Goal: Task Accomplishment & Management: Use online tool/utility

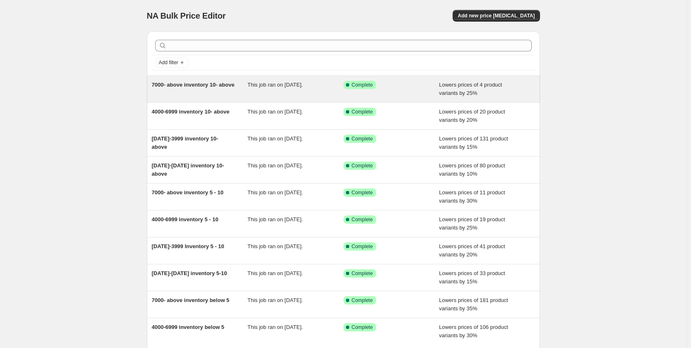
click at [292, 94] on div "This job ran on [DATE]." at bounding box center [296, 89] width 96 height 17
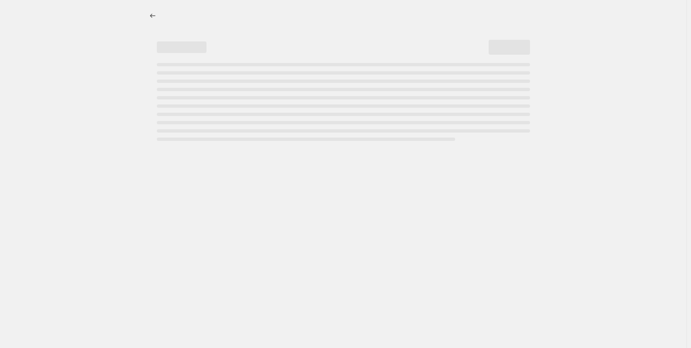
select select "percentage"
select select "collection"
select select "product_status"
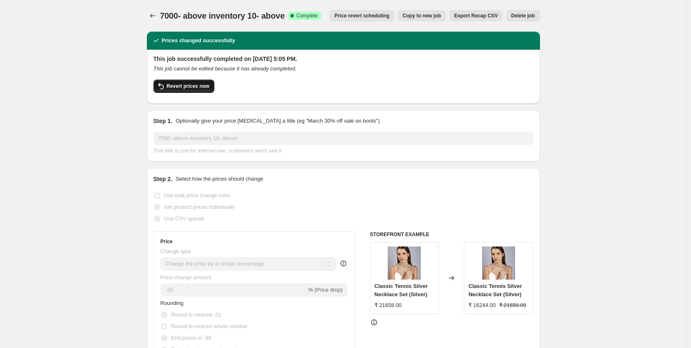
click at [186, 90] on button "Revert prices now" at bounding box center [184, 85] width 61 height 13
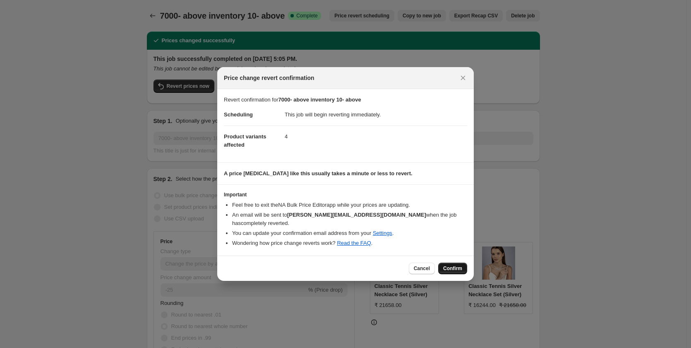
click at [449, 265] on span "Confirm" at bounding box center [452, 268] width 19 height 7
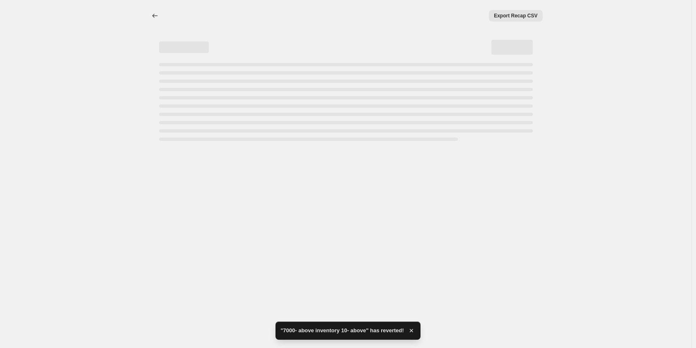
select select "percentage"
select select "collection"
select select "product_status"
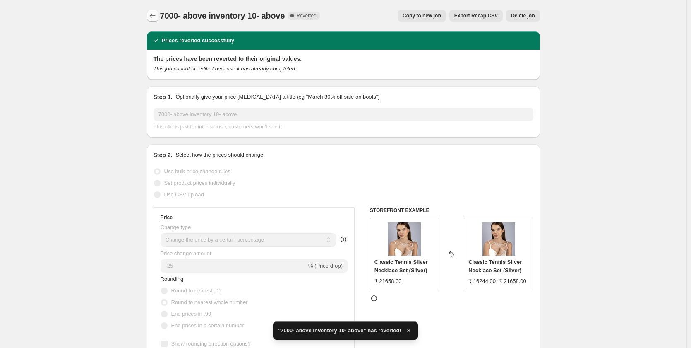
click at [154, 16] on icon "Price change jobs" at bounding box center [153, 16] width 8 height 8
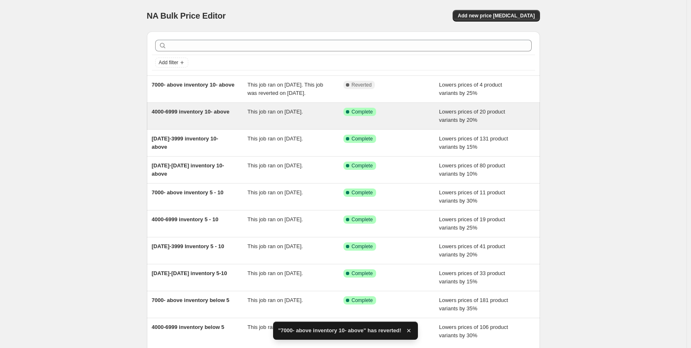
click at [281, 123] on div "This job ran on September 1, 2025." at bounding box center [296, 116] width 96 height 17
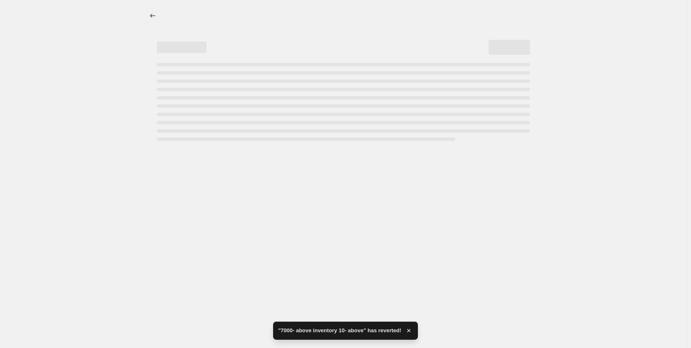
select select "percentage"
select select "collection"
select select "product_status"
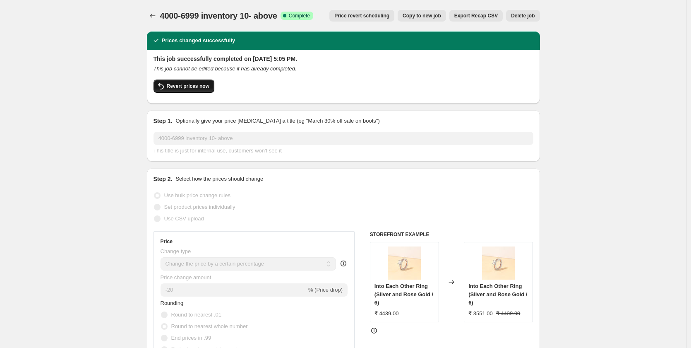
click at [199, 88] on span "Revert prices now" at bounding box center [188, 86] width 43 height 7
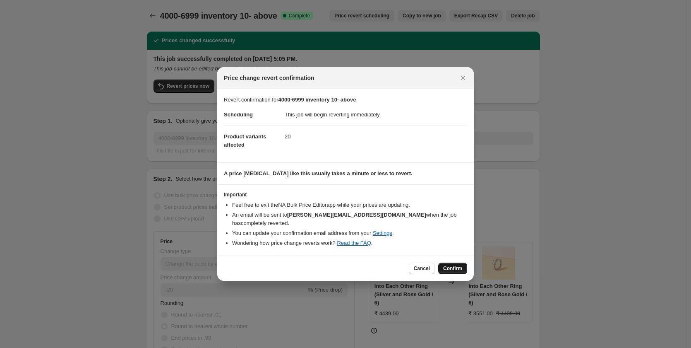
click at [453, 269] on button "Confirm" at bounding box center [452, 268] width 29 height 12
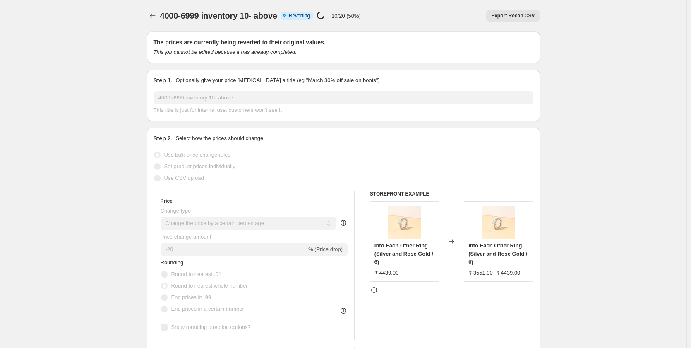
select select "percentage"
select select "collection"
select select "product_status"
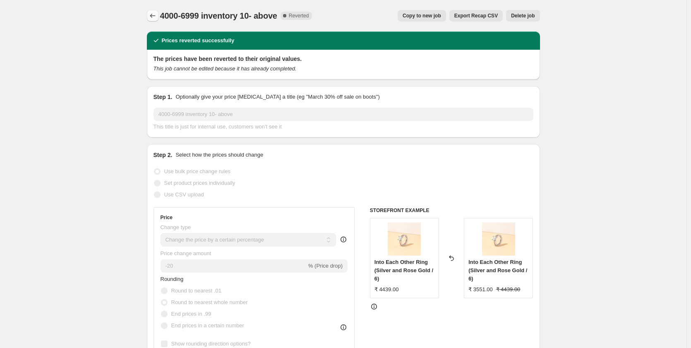
click at [154, 17] on icon "Price change jobs" at bounding box center [153, 16] width 8 height 8
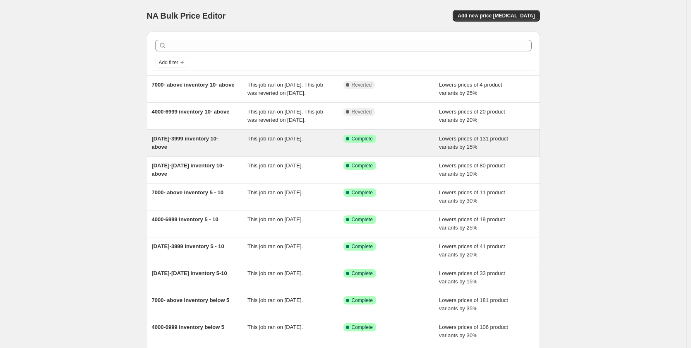
click at [286, 151] on div "This job ran on September 1, 2025." at bounding box center [296, 143] width 96 height 17
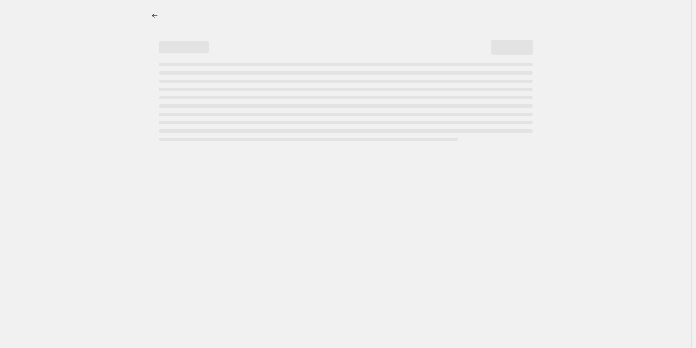
select select "percentage"
select select "collection"
select select "product_status"
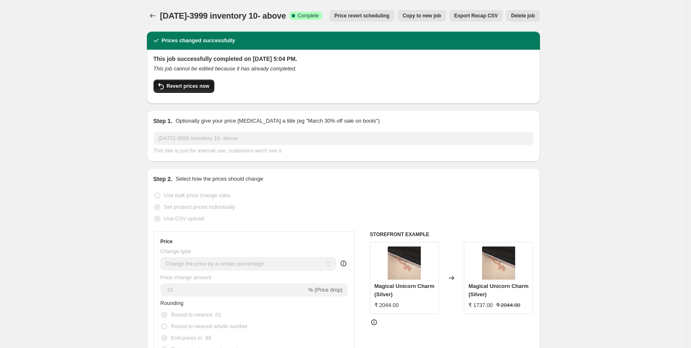
click at [195, 87] on span "Revert prices now" at bounding box center [188, 86] width 43 height 7
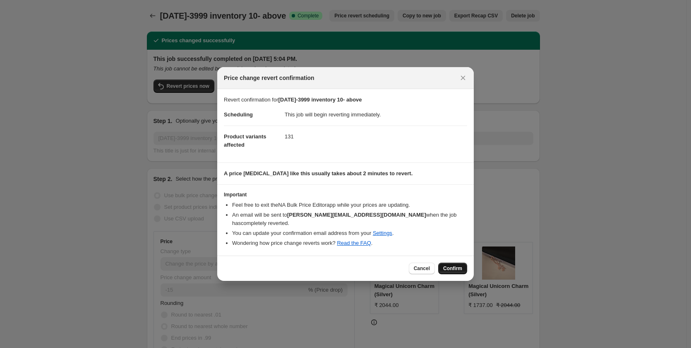
click at [453, 265] on span "Confirm" at bounding box center [452, 268] width 19 height 7
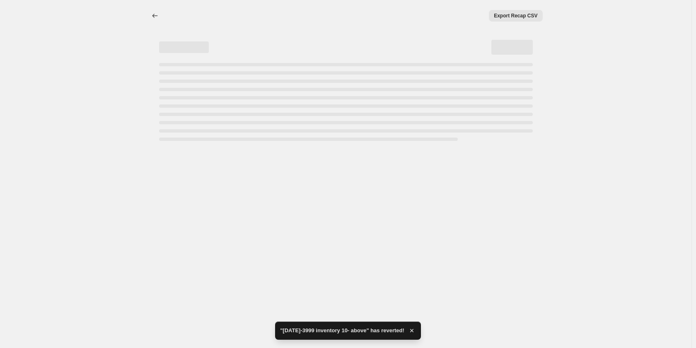
select select "percentage"
select select "collection"
select select "product_status"
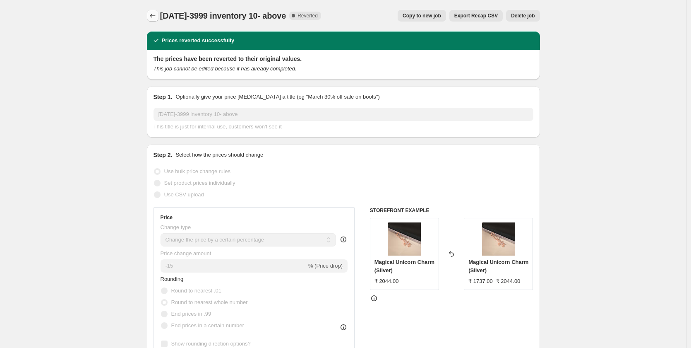
click at [154, 19] on icon "Price change jobs" at bounding box center [153, 16] width 8 height 8
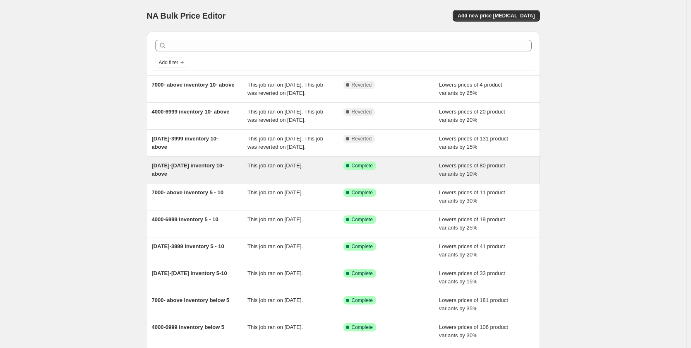
click at [287, 169] on span "This job ran on September 1, 2025." at bounding box center [275, 165] width 55 height 6
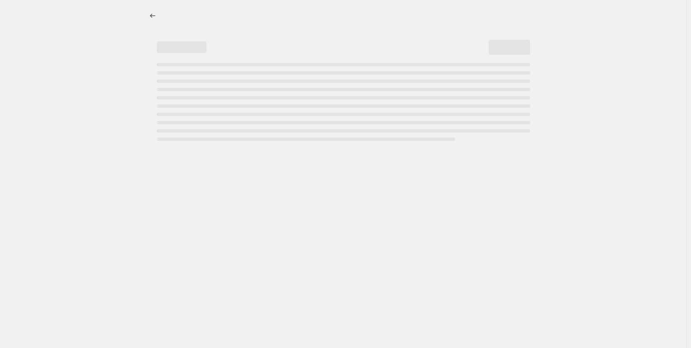
select select "percentage"
select select "collection"
select select "product_status"
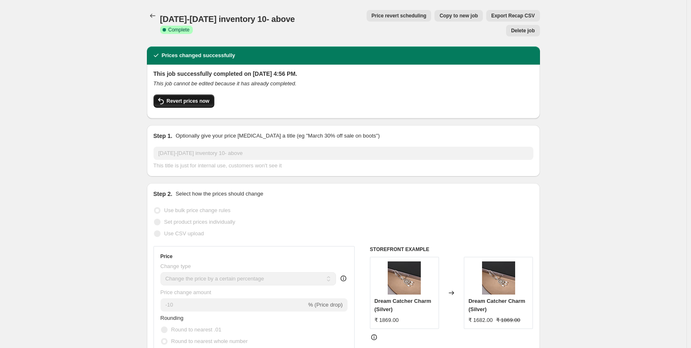
click at [194, 98] on span "Revert prices now" at bounding box center [188, 101] width 43 height 7
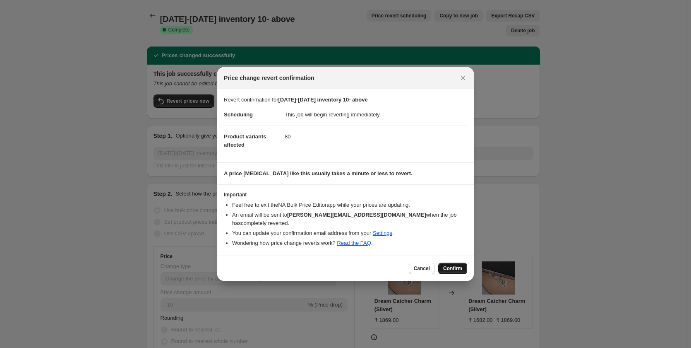
click at [452, 266] on span "Confirm" at bounding box center [452, 268] width 19 height 7
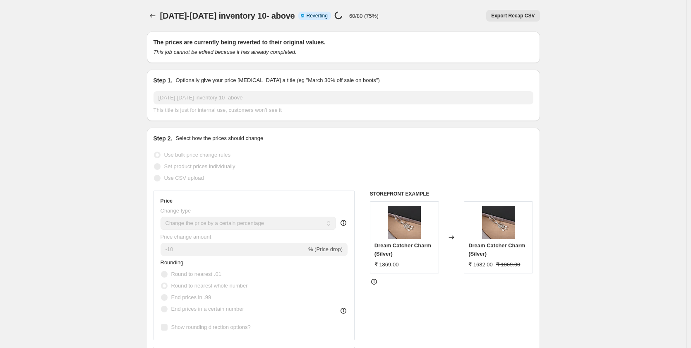
select select "percentage"
select select "collection"
select select "product_status"
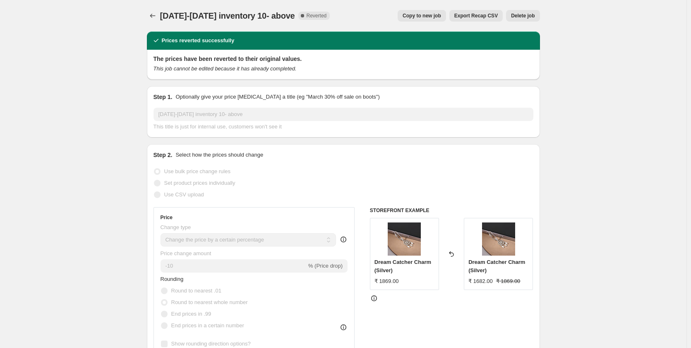
click at [152, 17] on icon "Price change jobs" at bounding box center [153, 16] width 8 height 8
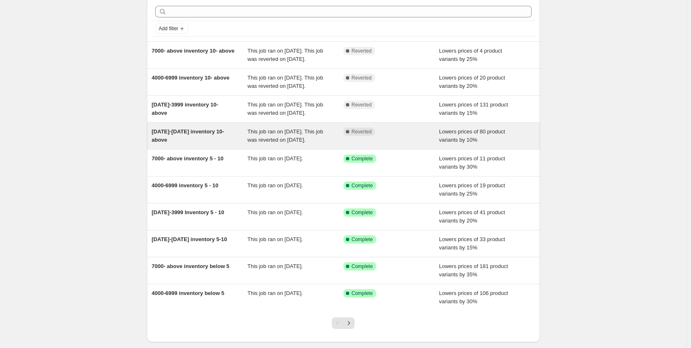
scroll to position [83, 0]
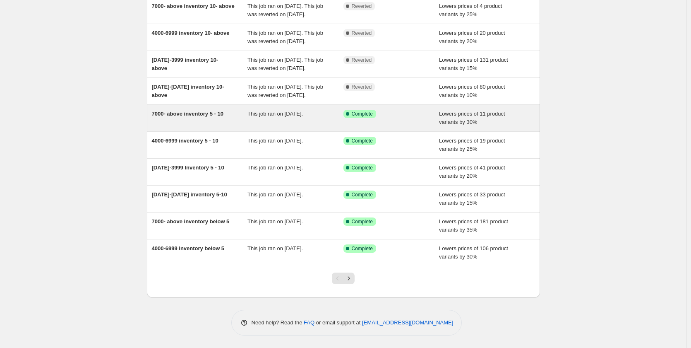
click at [292, 126] on div "This job ran on September 1, 2025." at bounding box center [296, 118] width 96 height 17
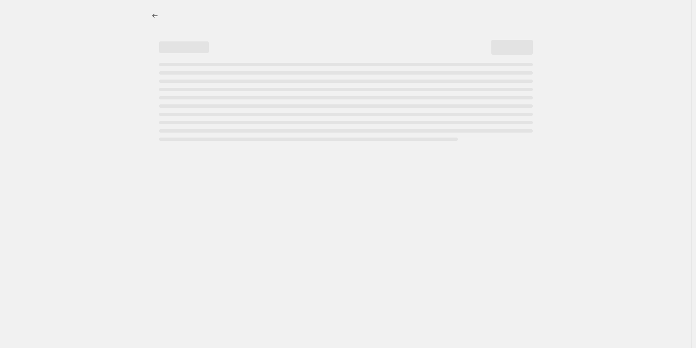
select select "percentage"
select select "collection"
select select "product_status"
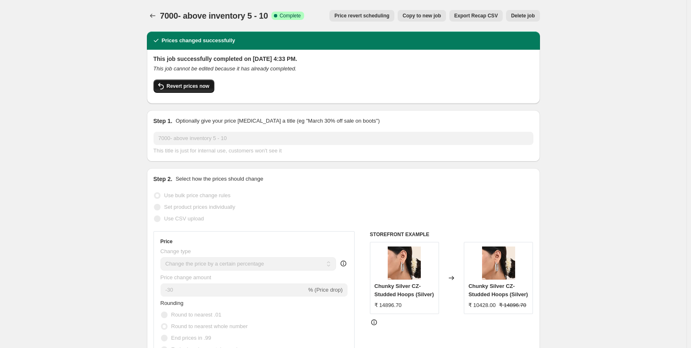
click at [197, 85] on span "Revert prices now" at bounding box center [188, 86] width 43 height 7
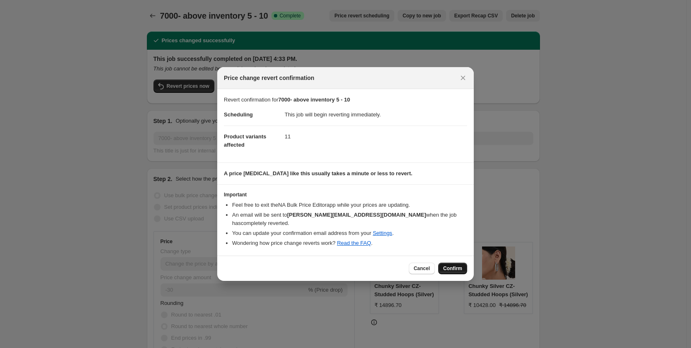
click at [456, 266] on span "Confirm" at bounding box center [452, 268] width 19 height 7
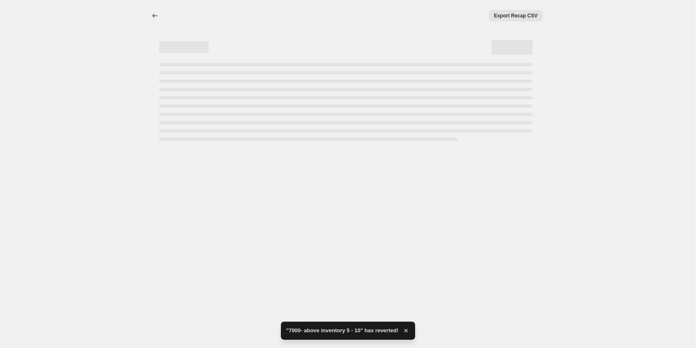
select select "percentage"
select select "collection"
select select "product_status"
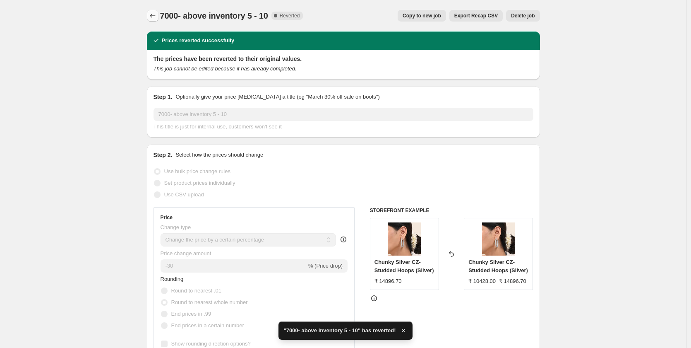
click at [152, 17] on icon "Price change jobs" at bounding box center [153, 16] width 8 height 8
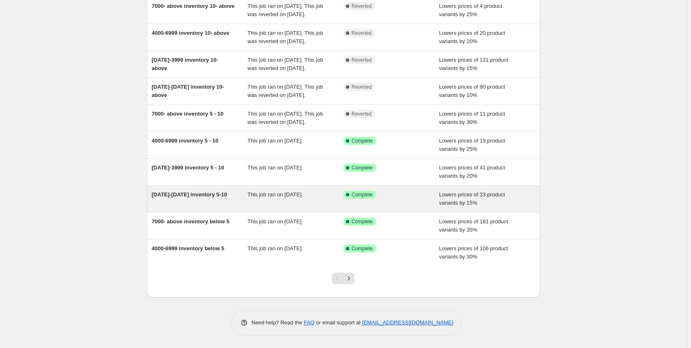
scroll to position [120, 0]
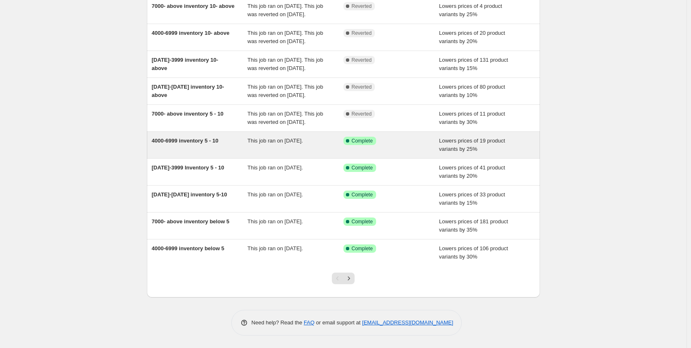
click at [306, 144] on div "This job ran on September 1, 2025." at bounding box center [296, 145] width 96 height 17
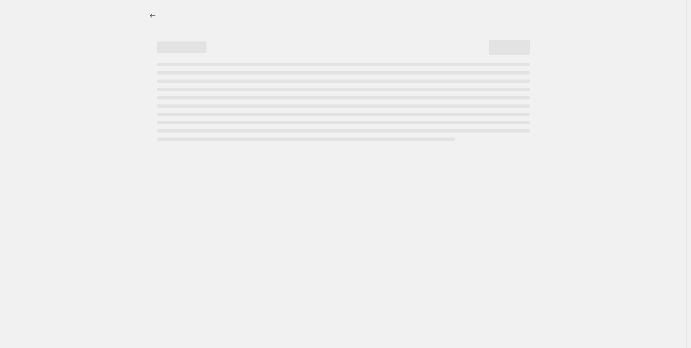
select select "percentage"
select select "collection"
select select "product_status"
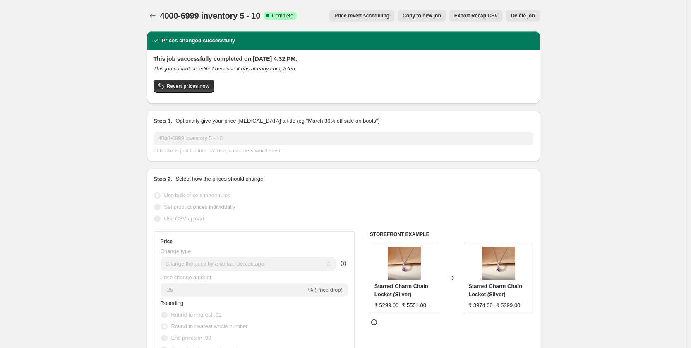
click at [364, 17] on span "Price revert scheduling" at bounding box center [362, 15] width 55 height 7
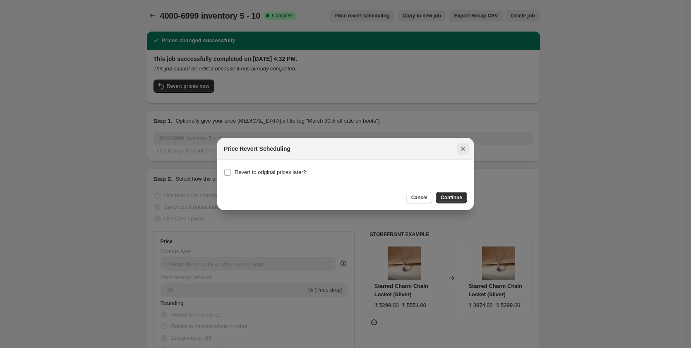
drag, startPoint x: 464, startPoint y: 149, endPoint x: 224, endPoint y: 94, distance: 246.6
click at [464, 149] on icon "Close" at bounding box center [463, 148] width 8 height 8
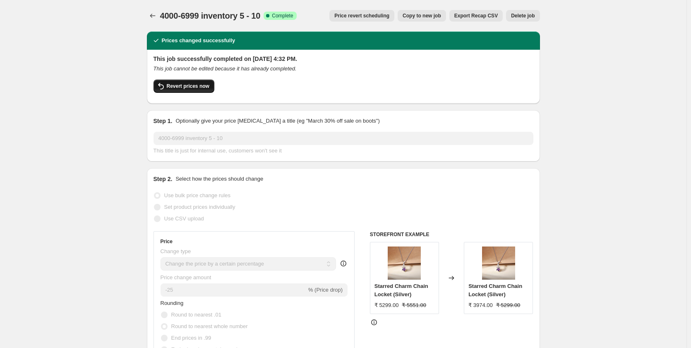
click at [176, 84] on span "Revert prices now" at bounding box center [188, 86] width 43 height 7
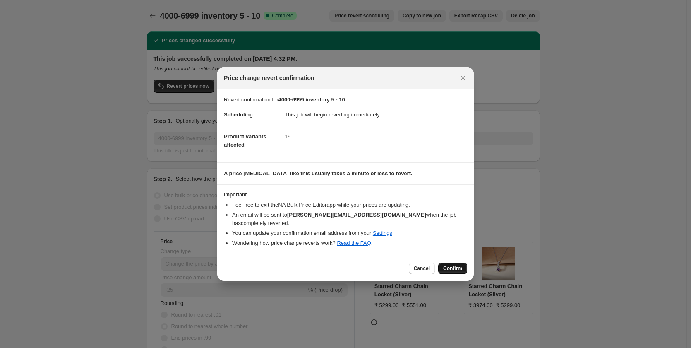
click at [454, 265] on span "Confirm" at bounding box center [452, 268] width 19 height 7
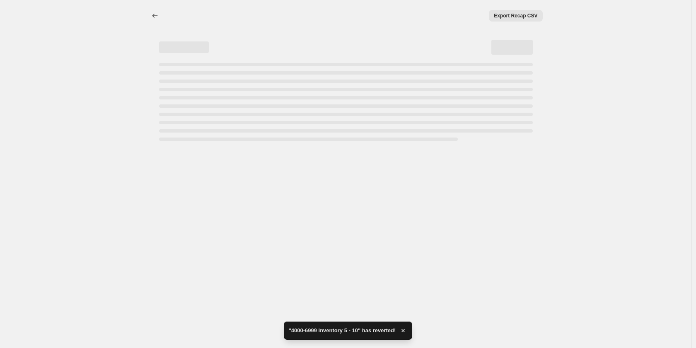
select select "percentage"
select select "collection"
select select "product_status"
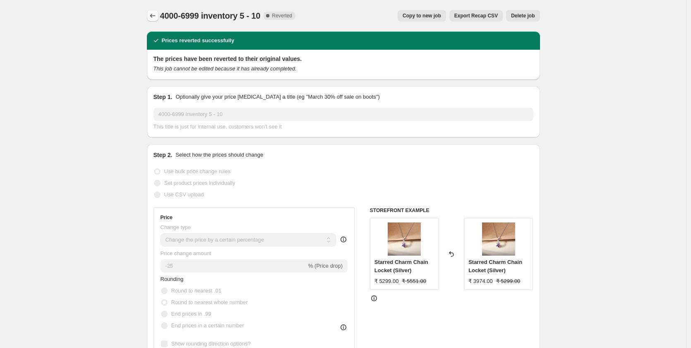
click at [150, 15] on icon "Price change jobs" at bounding box center [153, 16] width 8 height 8
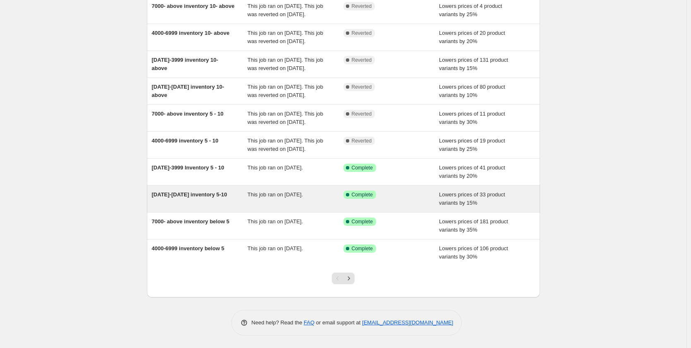
scroll to position [128, 0]
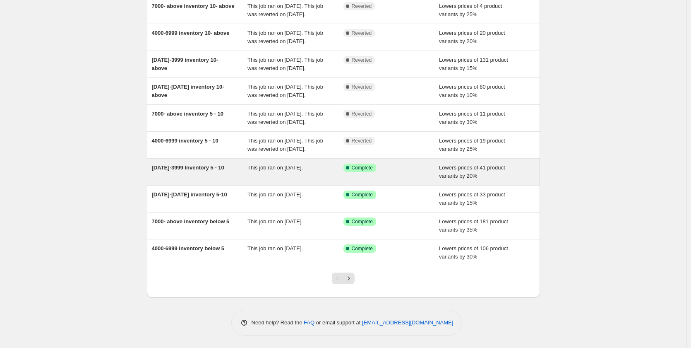
click at [300, 173] on div "This job ran on September 1, 2025." at bounding box center [296, 172] width 96 height 17
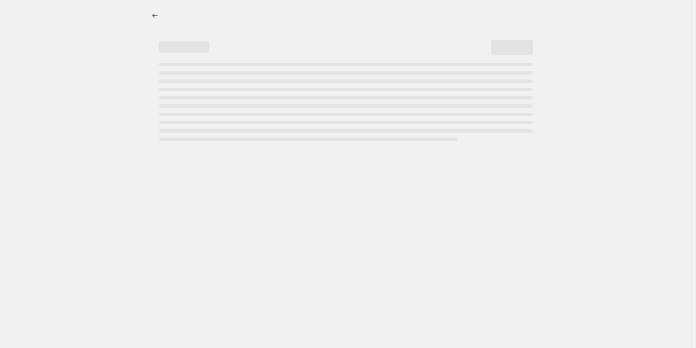
select select "percentage"
select select "collection"
select select "product_status"
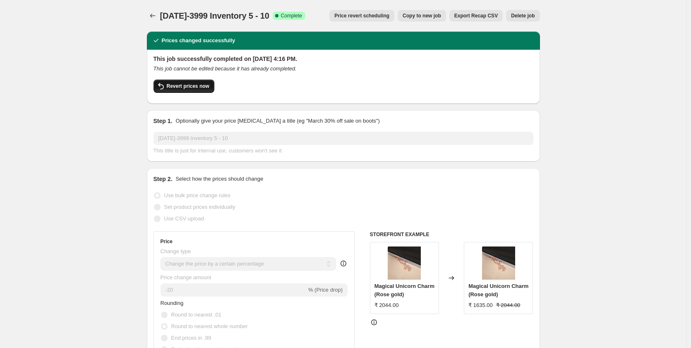
click at [195, 86] on span "Revert prices now" at bounding box center [188, 86] width 43 height 7
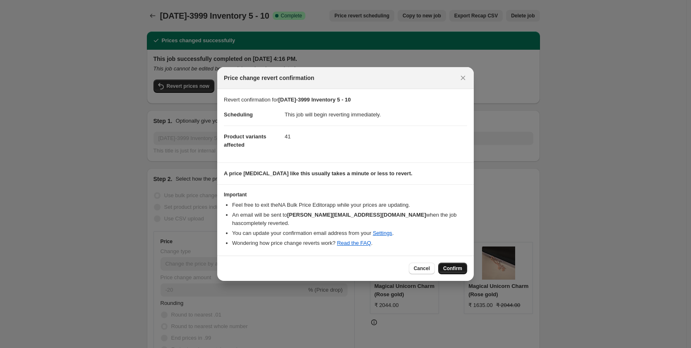
click at [452, 266] on span "Confirm" at bounding box center [452, 268] width 19 height 7
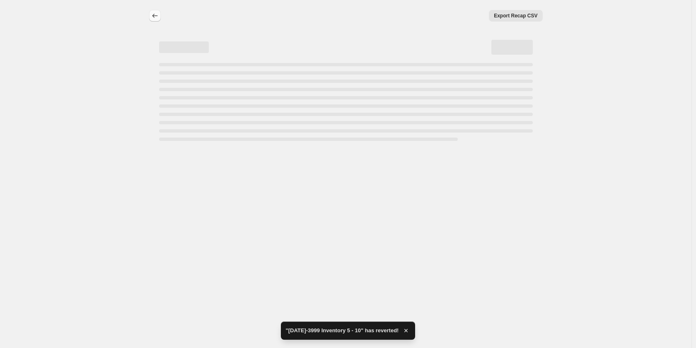
select select "percentage"
select select "collection"
select select "product_status"
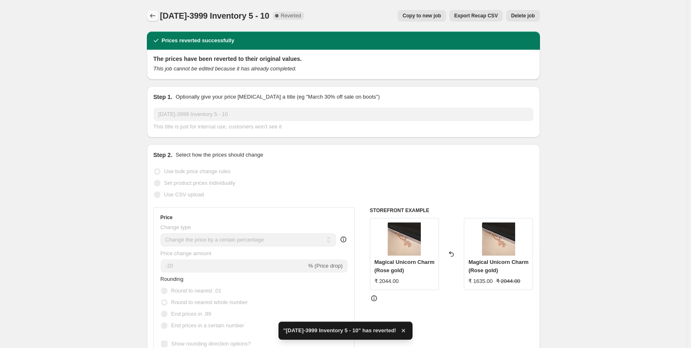
click at [153, 17] on icon "Price change jobs" at bounding box center [153, 16] width 8 height 8
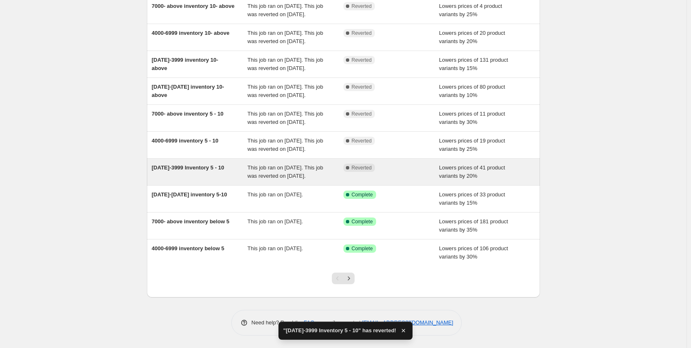
scroll to position [137, 0]
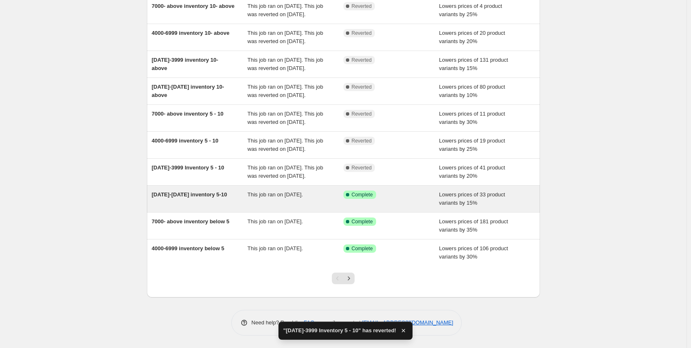
click at [267, 196] on span "This job ran on September 1, 2025." at bounding box center [275, 194] width 55 height 6
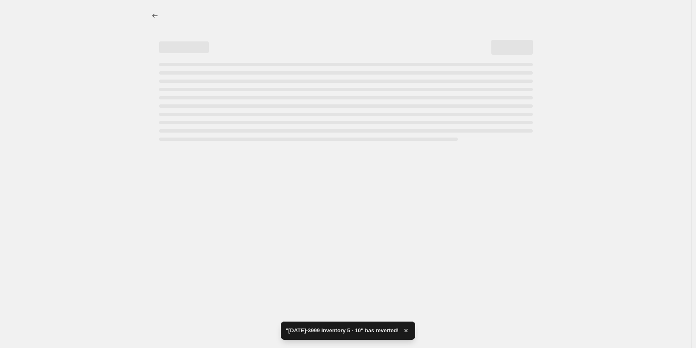
select select "percentage"
select select "collection"
select select "product_status"
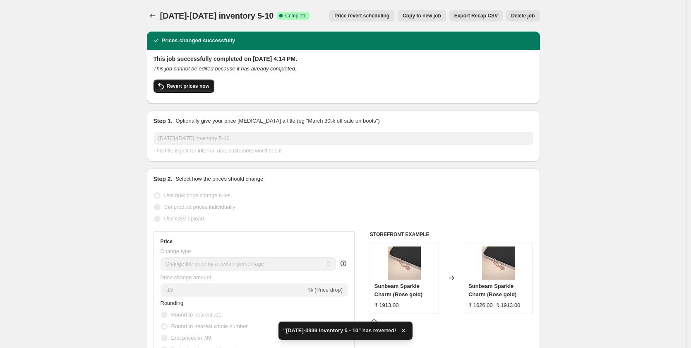
click at [196, 86] on span "Revert prices now" at bounding box center [188, 86] width 43 height 7
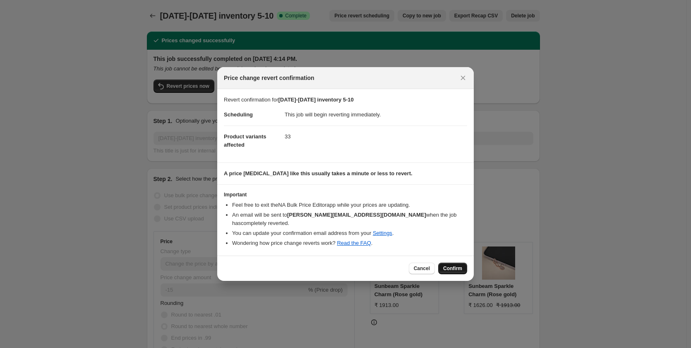
click at [455, 265] on span "Confirm" at bounding box center [452, 268] width 19 height 7
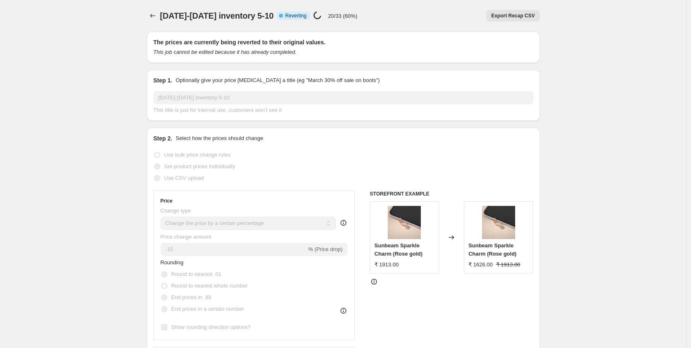
select select "percentage"
select select "collection"
select select "product_status"
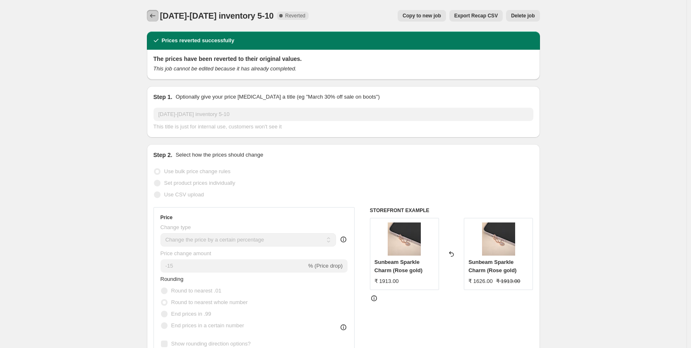
click at [151, 15] on icon "Price change jobs" at bounding box center [153, 16] width 8 height 8
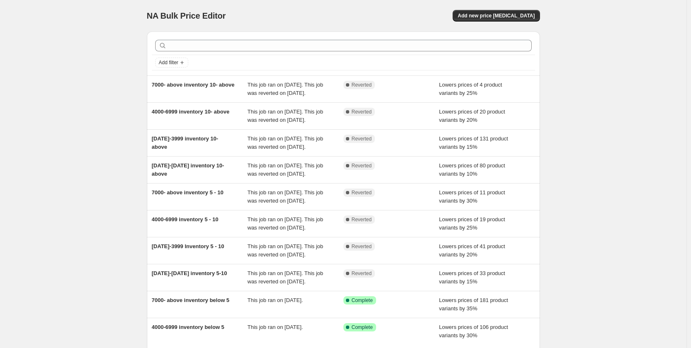
scroll to position [145, 0]
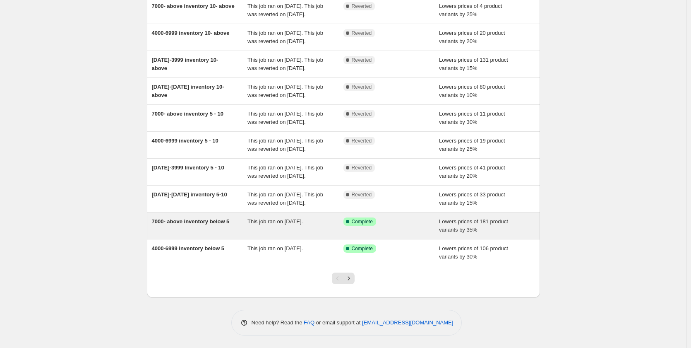
click at [294, 226] on div "This job ran on September 1, 2025." at bounding box center [296, 225] width 96 height 17
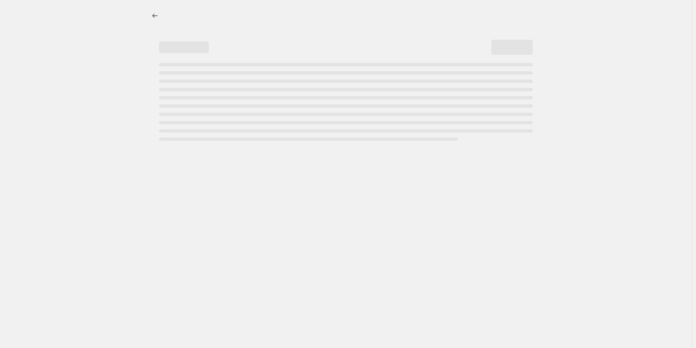
select select "percentage"
select select "collection"
select select "product_status"
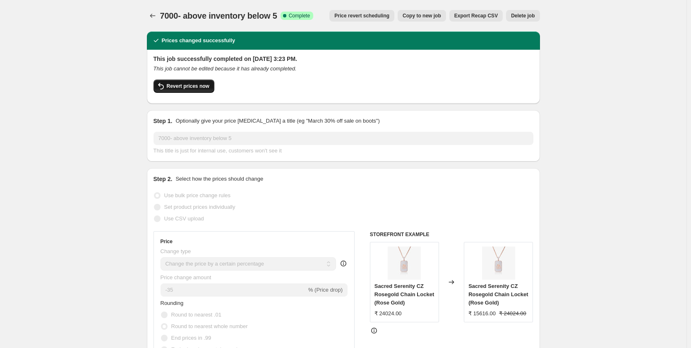
click at [200, 84] on span "Revert prices now" at bounding box center [188, 86] width 43 height 7
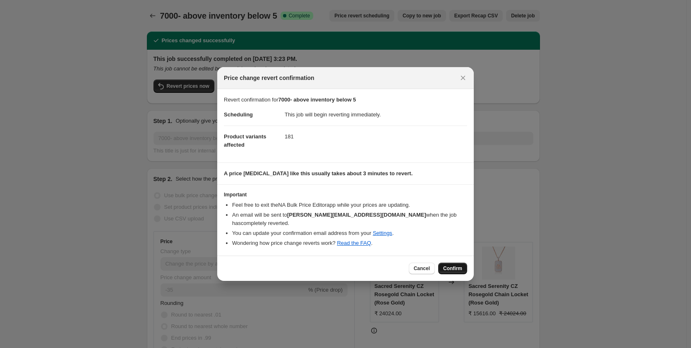
click at [455, 267] on button "Confirm" at bounding box center [452, 268] width 29 height 12
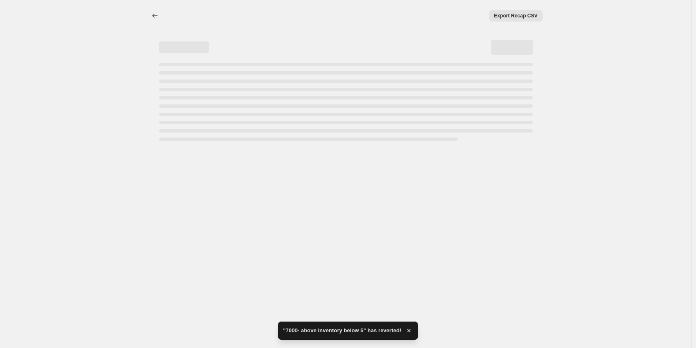
select select "percentage"
select select "collection"
select select "product_status"
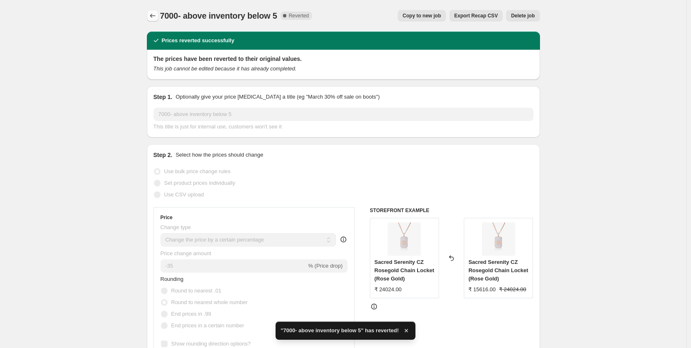
click at [155, 18] on icon "Price change jobs" at bounding box center [153, 16] width 8 height 8
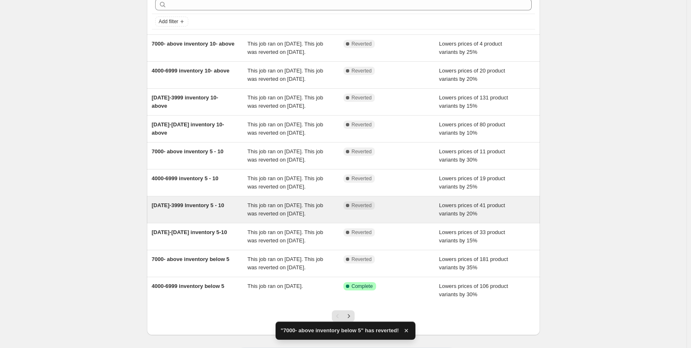
scroll to position [153, 0]
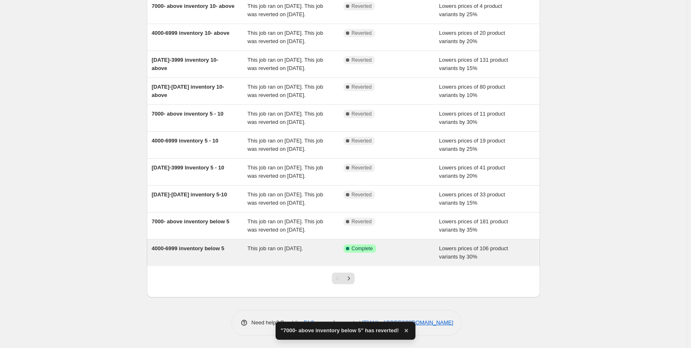
click at [287, 246] on span "This job ran on September 1, 2025." at bounding box center [275, 248] width 55 height 6
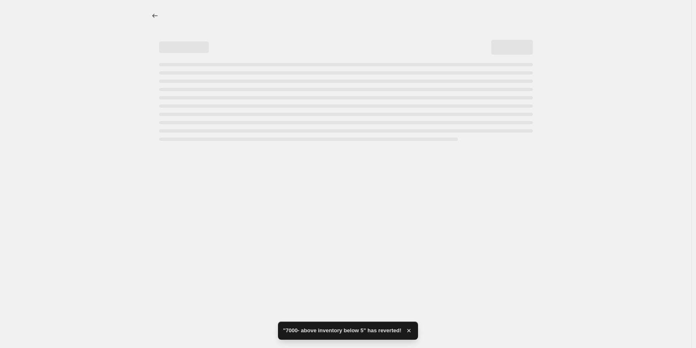
select select "percentage"
select select "collection"
select select "product_status"
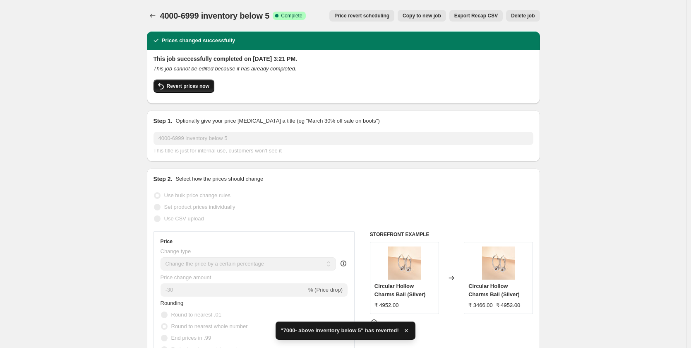
click at [205, 85] on span "Revert prices now" at bounding box center [188, 86] width 43 height 7
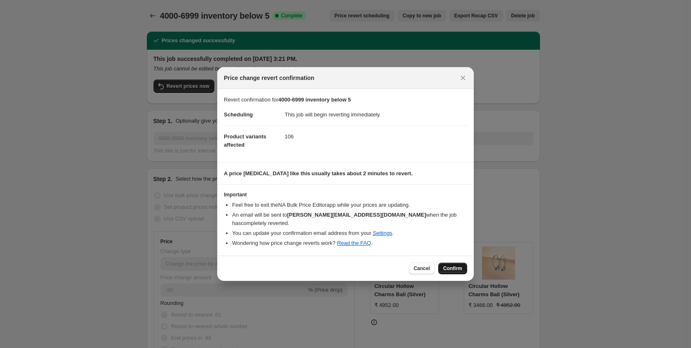
click at [451, 265] on span "Confirm" at bounding box center [452, 268] width 19 height 7
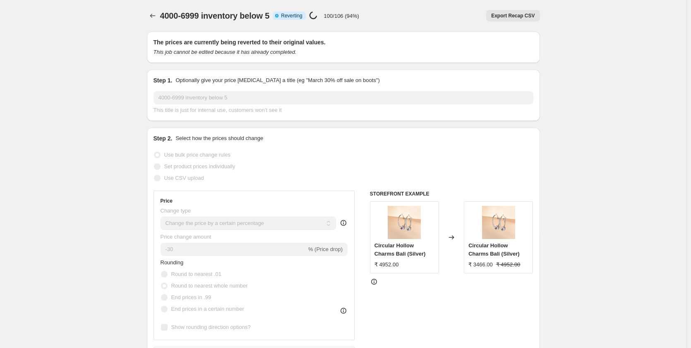
select select "percentage"
select select "collection"
select select "product_status"
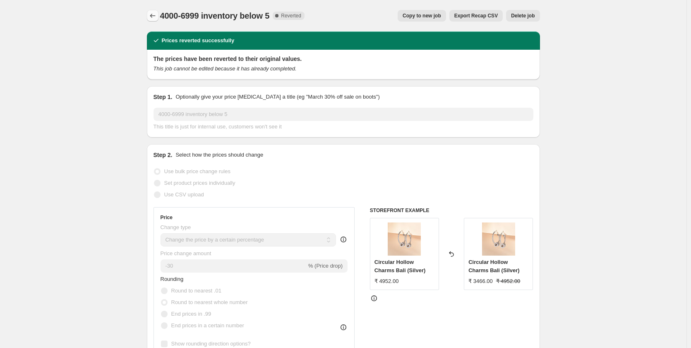
click at [153, 12] on icon "Price change jobs" at bounding box center [153, 16] width 8 height 8
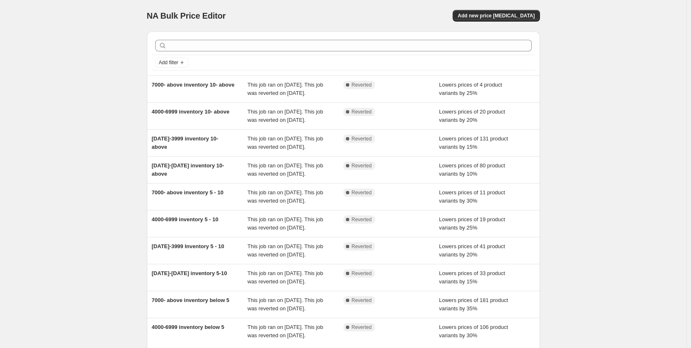
scroll to position [161, 0]
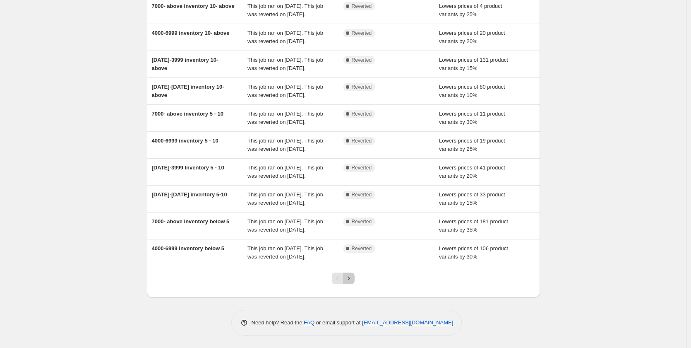
click at [350, 280] on icon "Next" at bounding box center [349, 278] width 8 height 8
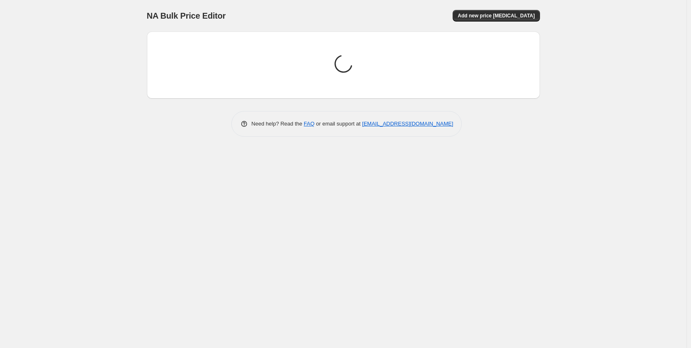
scroll to position [0, 0]
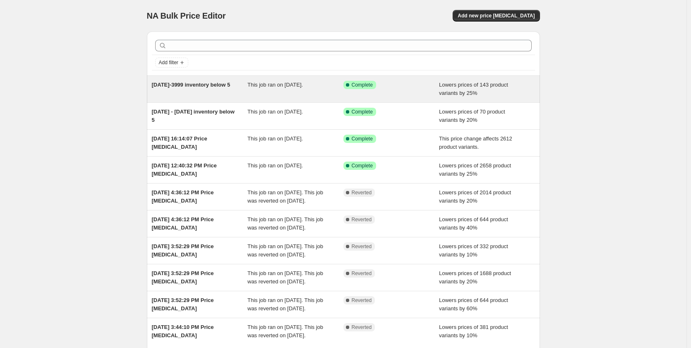
click at [264, 87] on span "This job ran on September 1, 2025." at bounding box center [275, 85] width 55 height 6
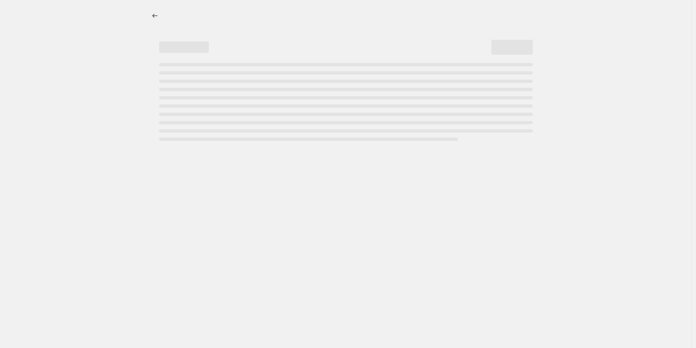
select select "percentage"
select select "collection"
select select "product_status"
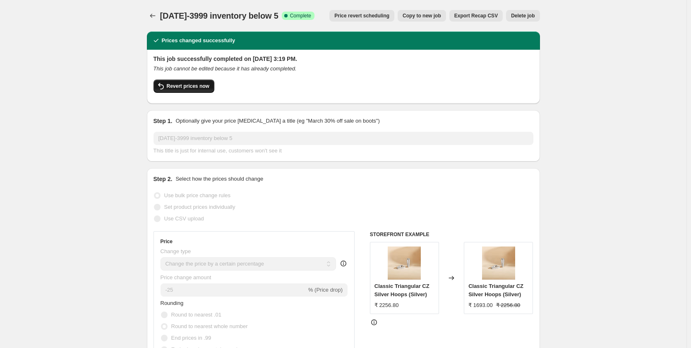
click at [200, 84] on span "Revert prices now" at bounding box center [188, 86] width 43 height 7
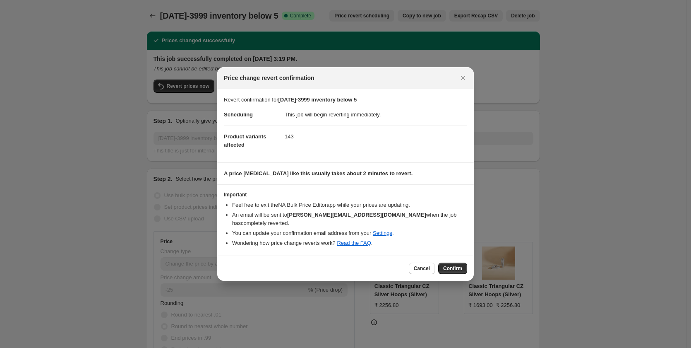
click at [450, 265] on span "Confirm" at bounding box center [452, 268] width 19 height 7
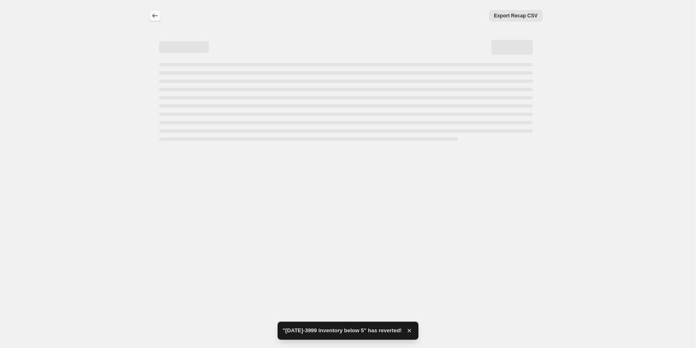
select select "percentage"
select select "collection"
select select "product_status"
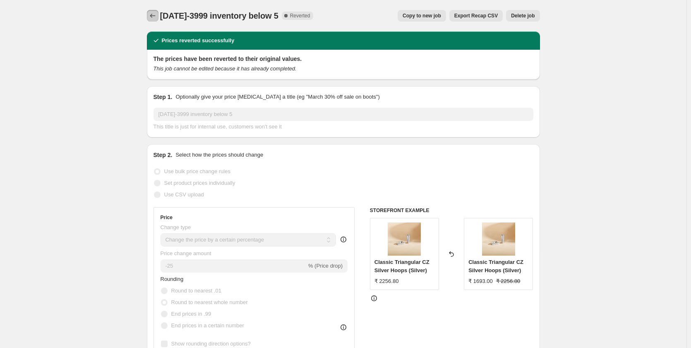
click at [155, 17] on icon "Price change jobs" at bounding box center [153, 16] width 8 height 8
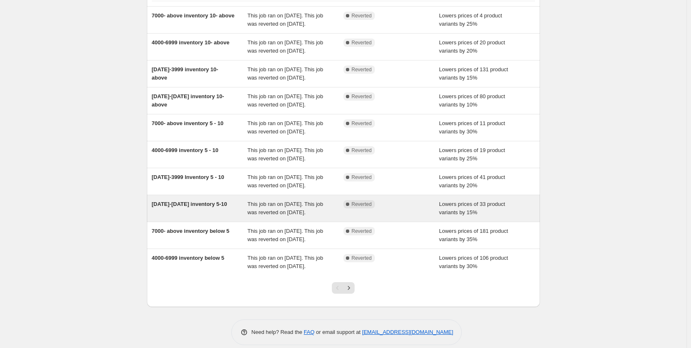
scroll to position [161, 0]
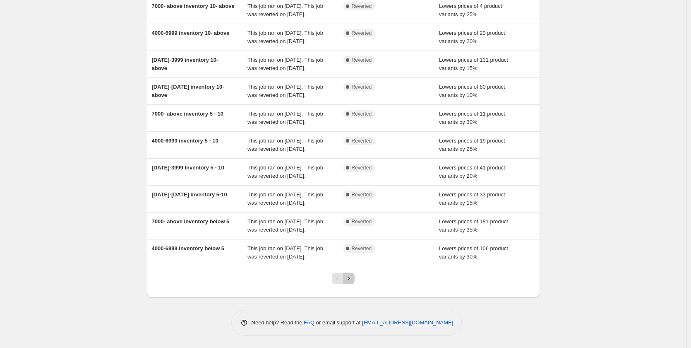
click at [352, 278] on icon "Next" at bounding box center [349, 278] width 8 height 8
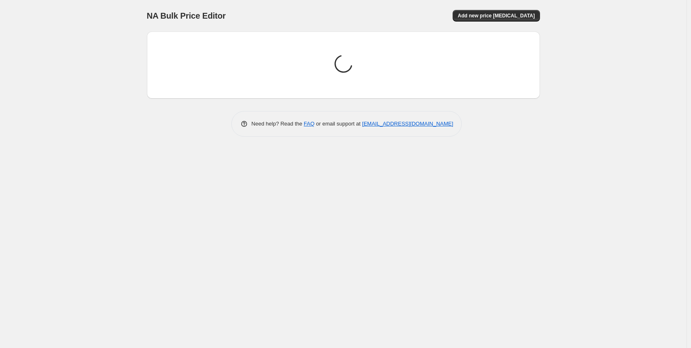
scroll to position [0, 0]
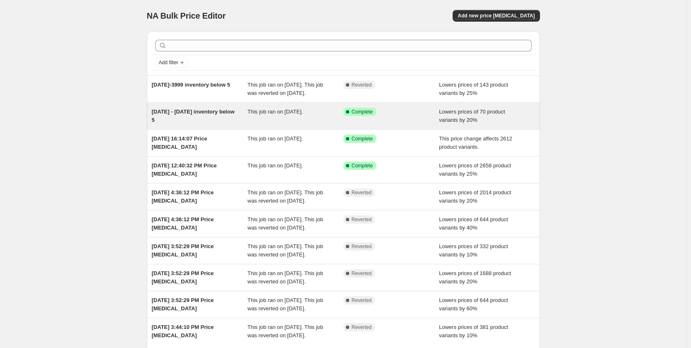
click at [299, 124] on div "This job ran on September 1, 2025." at bounding box center [296, 116] width 96 height 17
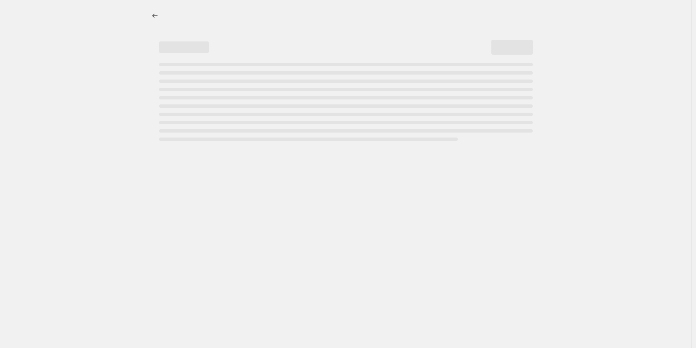
select select "percentage"
select select "collection"
select select "product_status"
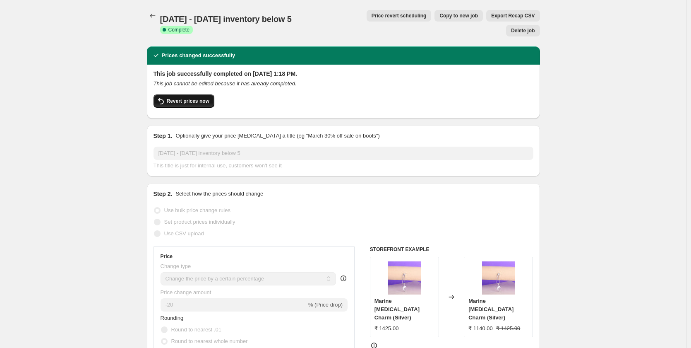
click at [197, 98] on span "Revert prices now" at bounding box center [188, 101] width 43 height 7
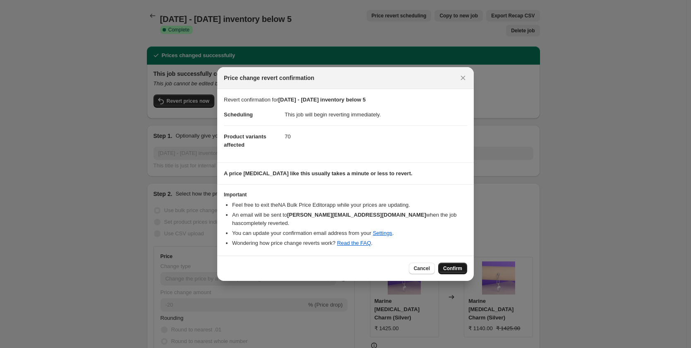
click at [453, 267] on span "Confirm" at bounding box center [452, 268] width 19 height 7
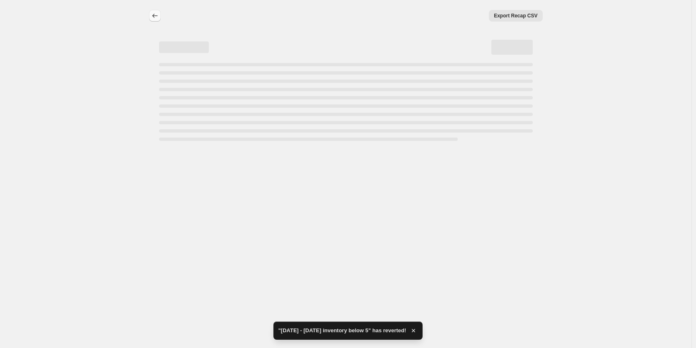
select select "percentage"
select select "collection"
select select "product_status"
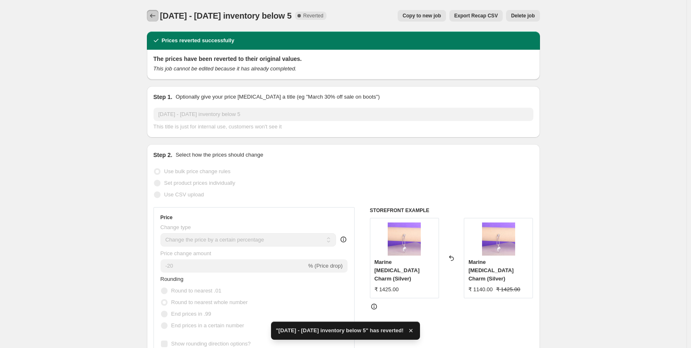
click at [155, 18] on icon "Price change jobs" at bounding box center [153, 16] width 8 height 8
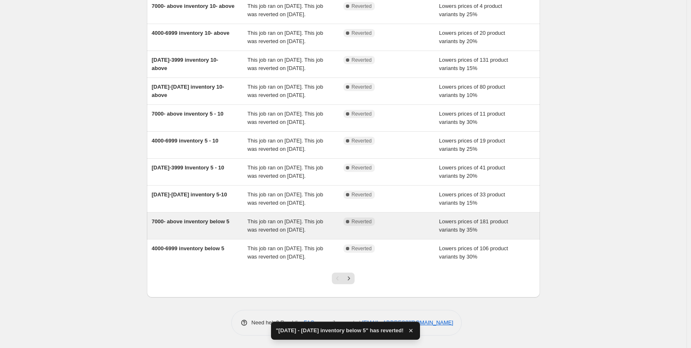
scroll to position [161, 0]
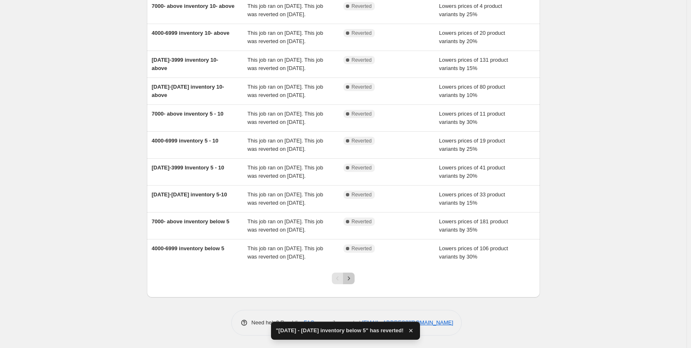
click at [351, 278] on icon "Next" at bounding box center [349, 278] width 8 height 8
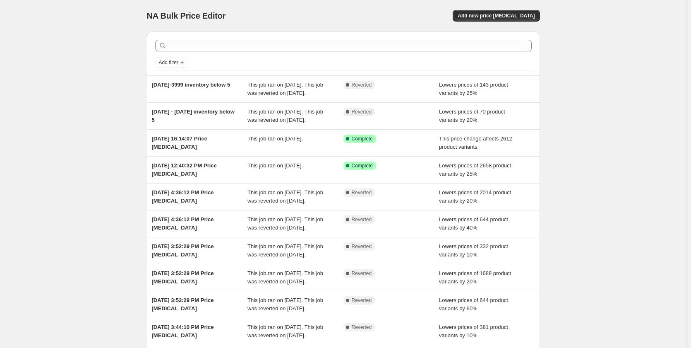
click at [77, 120] on div "NA Bulk Price Editor. This page is ready NA Bulk Price Editor Add new price cha…" at bounding box center [343, 213] width 687 height 426
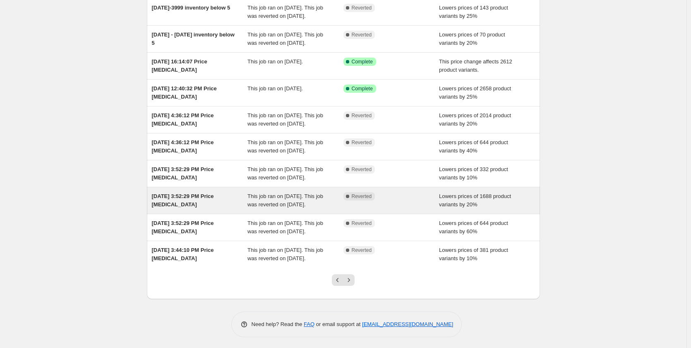
scroll to position [137, 0]
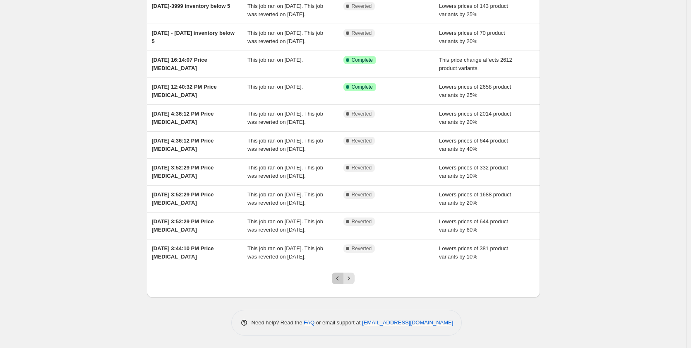
click at [341, 277] on icon "Previous" at bounding box center [338, 278] width 8 height 8
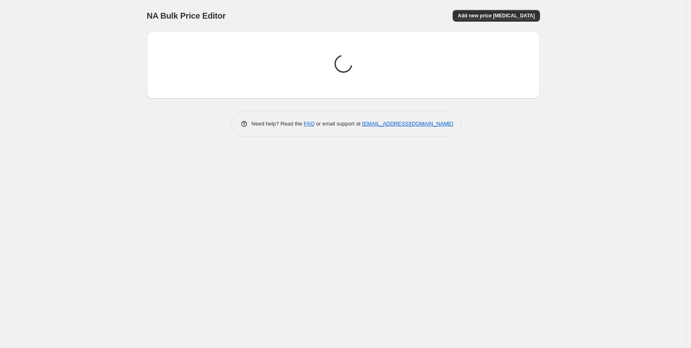
scroll to position [0, 0]
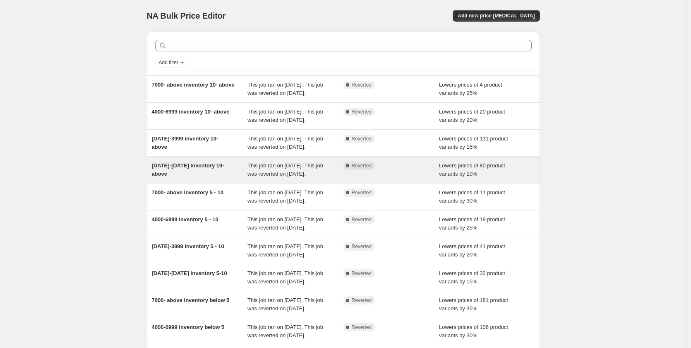
click at [305, 177] on span "This job ran on September 1, 2025. This job was reverted on September 2, 2025." at bounding box center [286, 169] width 76 height 14
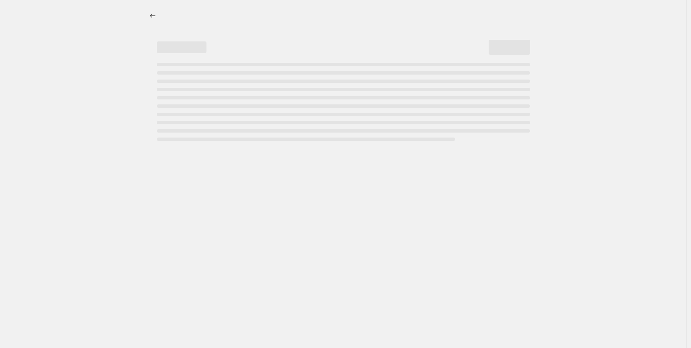
select select "percentage"
select select "collection"
select select "product_status"
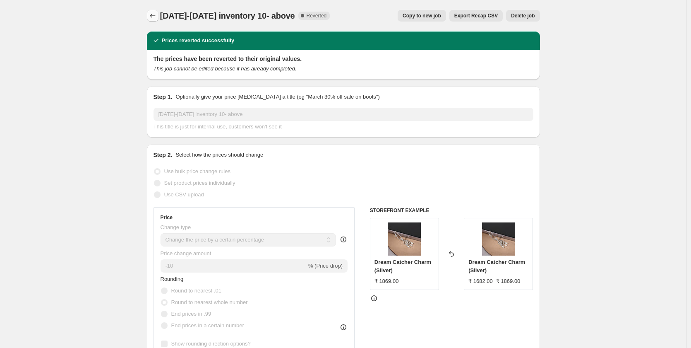
click at [155, 18] on icon "Price change jobs" at bounding box center [153, 16] width 8 height 8
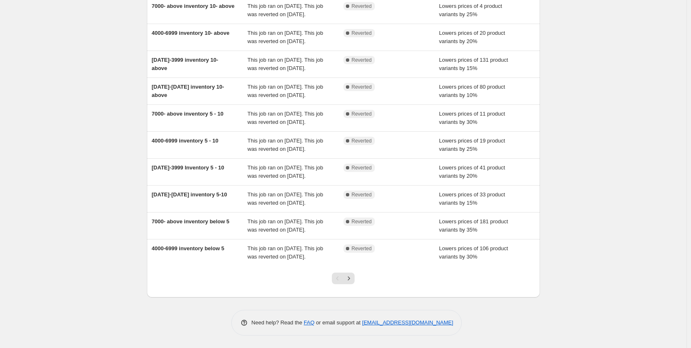
scroll to position [161, 0]
click at [348, 282] on button "Next" at bounding box center [349, 278] width 12 height 12
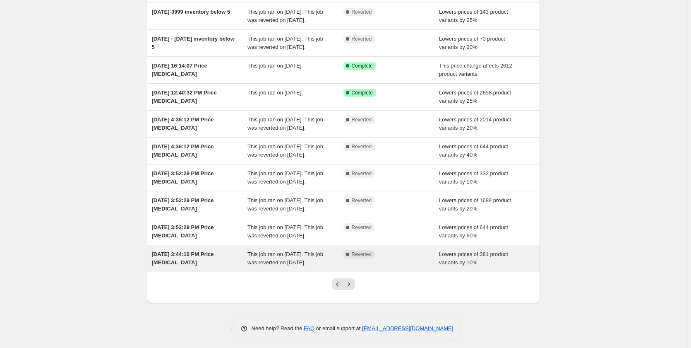
scroll to position [137, 0]
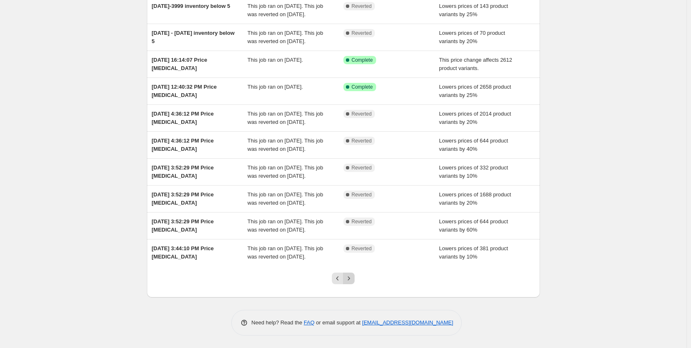
click at [353, 279] on icon "Next" at bounding box center [349, 278] width 8 height 8
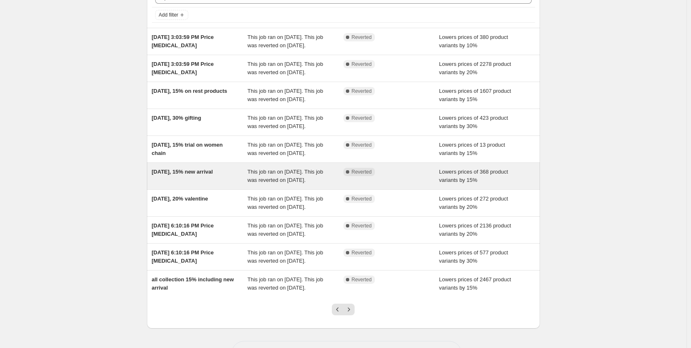
scroll to position [161, 0]
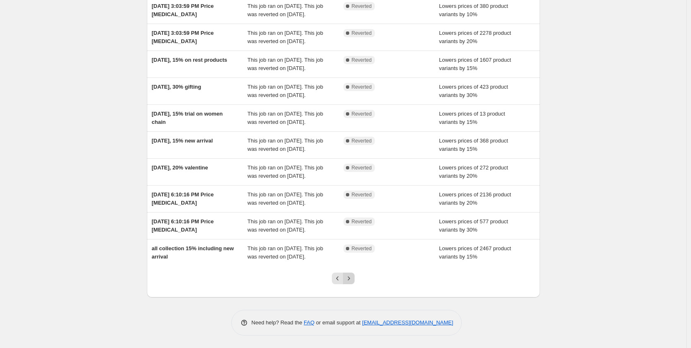
click at [353, 276] on icon "Next" at bounding box center [349, 278] width 8 height 8
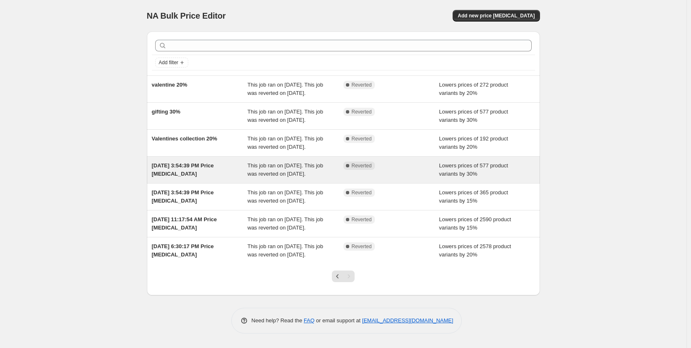
scroll to position [0, 0]
